Goal: Task Accomplishment & Management: Manage account settings

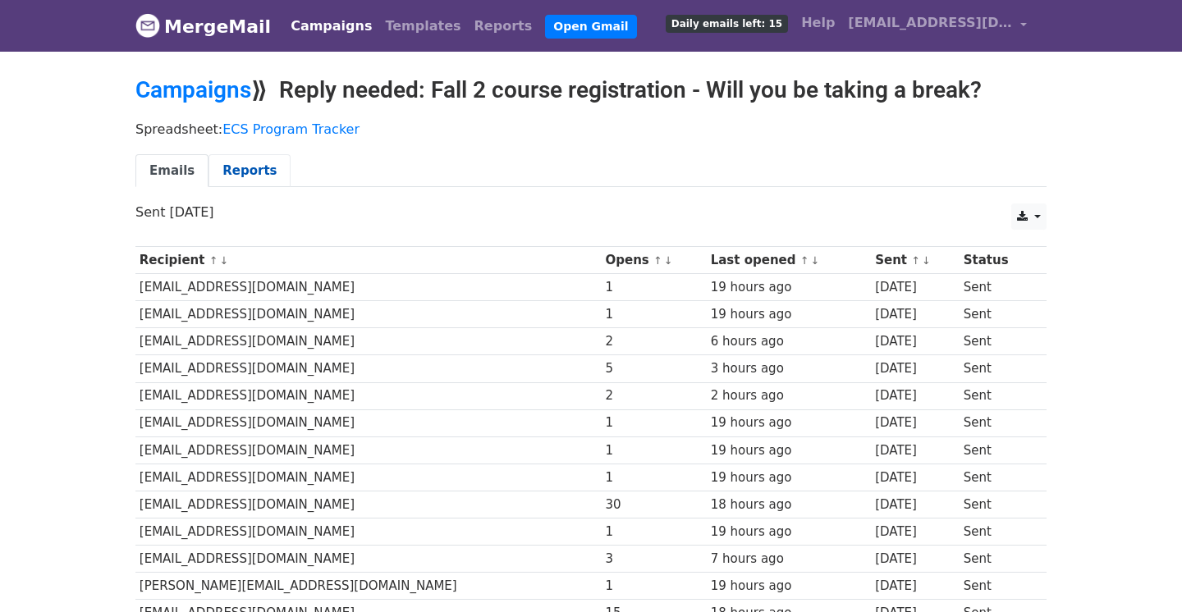
click at [234, 167] on link "Reports" at bounding box center [250, 171] width 82 height 34
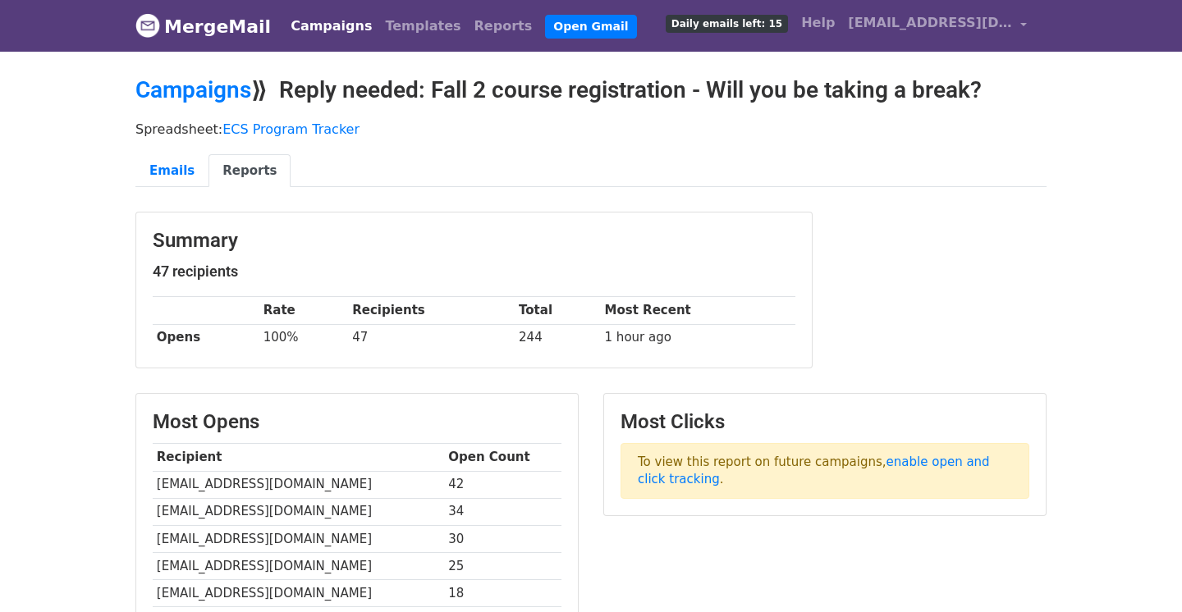
click at [315, 25] on link "Campaigns" at bounding box center [331, 26] width 94 height 33
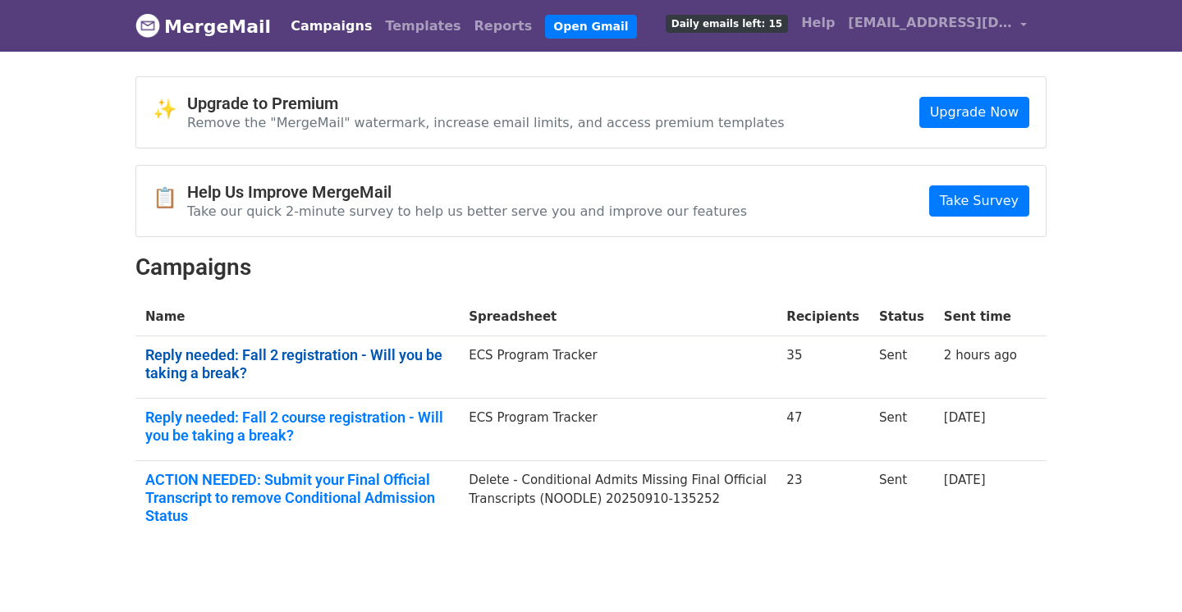
click at [400, 356] on link "Reply needed: Fall 2 registration - Will you be taking a break?" at bounding box center [297, 363] width 304 height 35
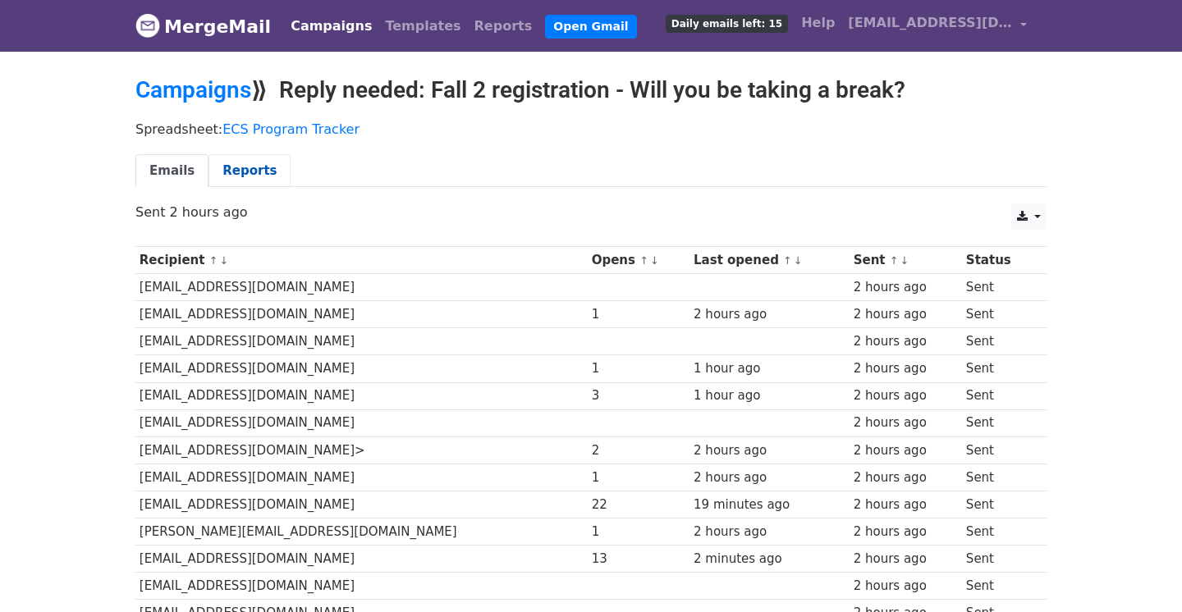
click at [256, 165] on link "Reports" at bounding box center [250, 171] width 82 height 34
